Goal: Entertainment & Leisure: Consume media (video, audio)

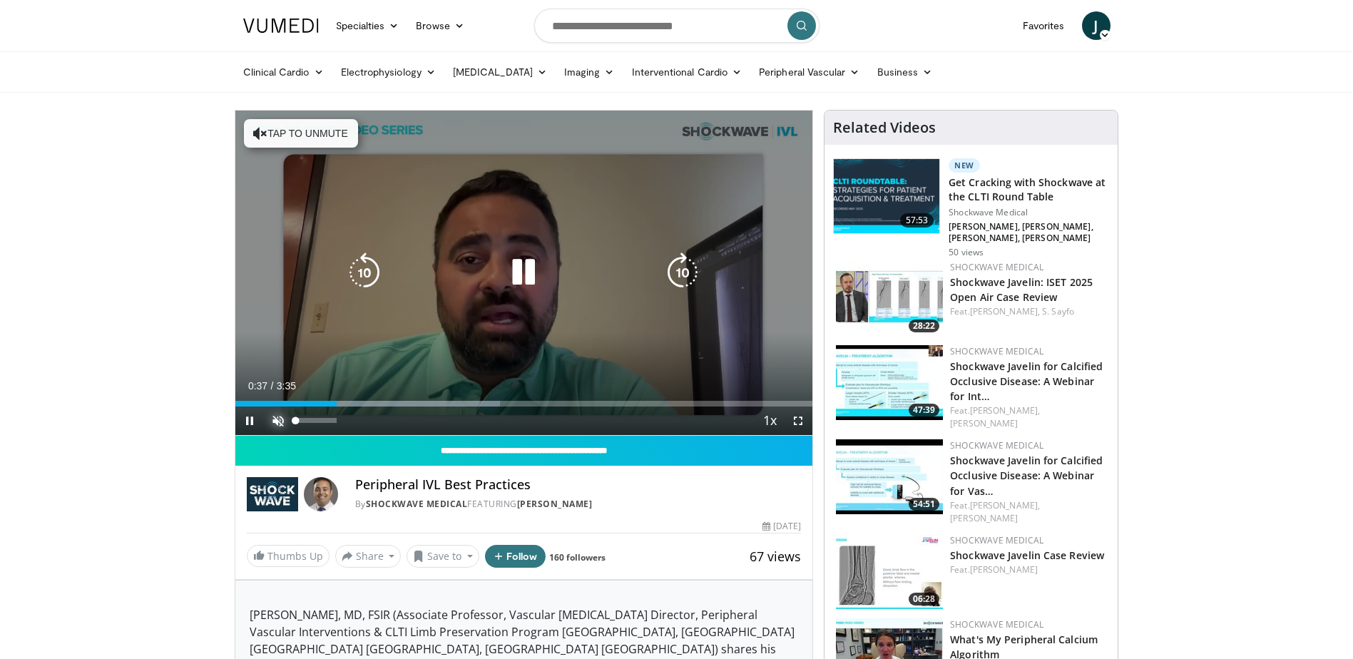
click at [276, 417] on span "Video Player" at bounding box center [278, 421] width 29 height 29
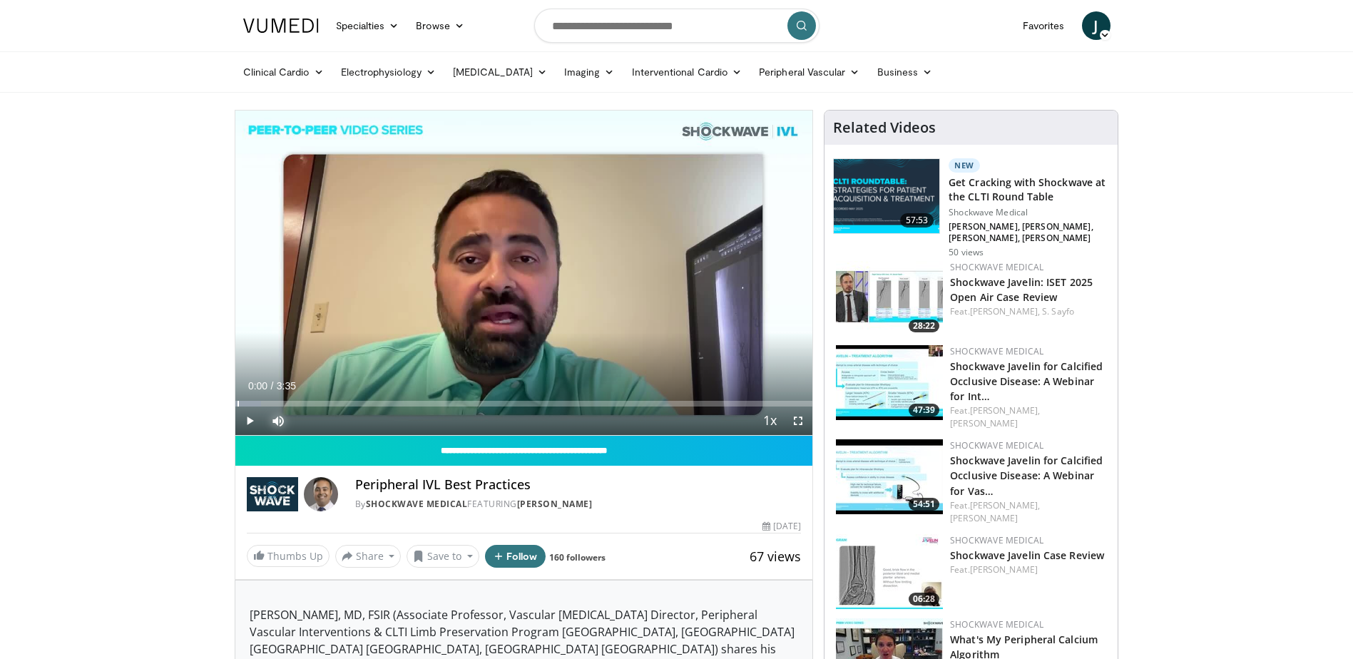
drag, startPoint x: 336, startPoint y: 405, endPoint x: 228, endPoint y: 404, distance: 108.5
